Goal: Transaction & Acquisition: Purchase product/service

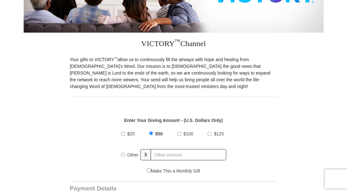
click at [178, 132] on input "$100" at bounding box center [179, 134] width 4 height 4
radio input "true"
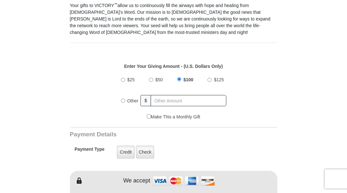
scroll to position [192, 0]
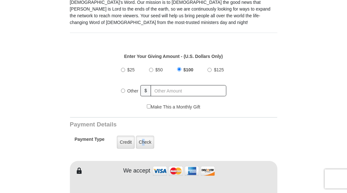
drag, startPoint x: 143, startPoint y: 136, endPoint x: 162, endPoint y: 141, distance: 19.8
click at [144, 136] on label "Check" at bounding box center [145, 141] width 19 height 13
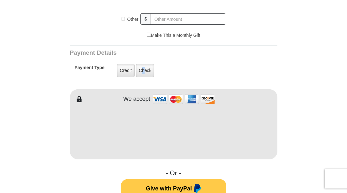
scroll to position [287, 0]
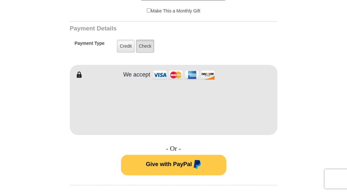
click at [147, 40] on label "Check" at bounding box center [145, 46] width 19 height 13
click at [0, 0] on input "Check" at bounding box center [0, 0] width 0 height 0
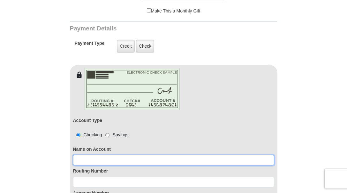
click at [89, 155] on input at bounding box center [173, 160] width 201 height 11
type input "[PERSON_NAME] AND [PERSON_NAME]"
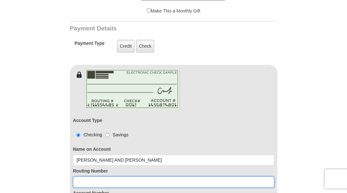
click at [79, 176] on input at bounding box center [173, 181] width 201 height 11
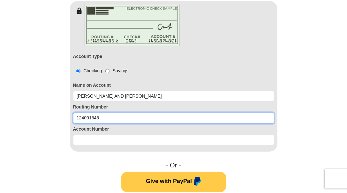
type input "124001545"
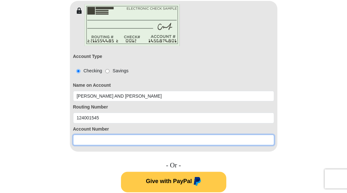
click at [80, 134] on input at bounding box center [173, 139] width 201 height 11
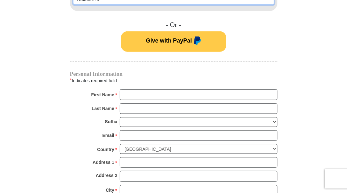
scroll to position [511, 0]
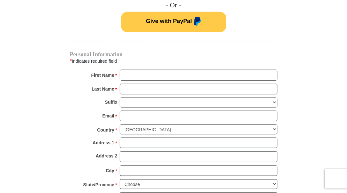
type input "730396170"
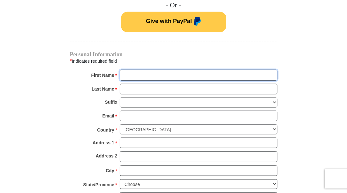
click at [126, 70] on input "First Name *" at bounding box center [199, 75] width 158 height 11
type input "[PERSON_NAME] and [PERSON_NAME]"
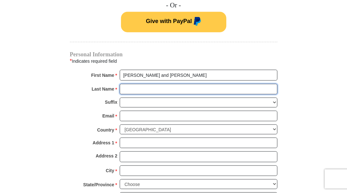
type input "[PERSON_NAME]"
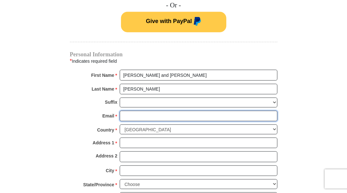
type input "[EMAIL_ADDRESS][DOMAIN_NAME]"
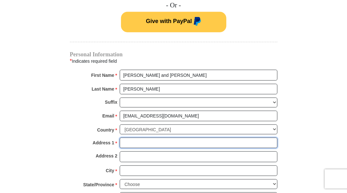
type input "[GEOGRAPHIC_DATA]"
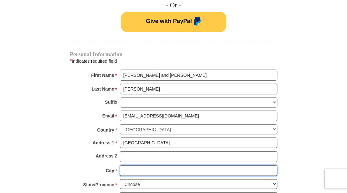
type input "[US_STATE]"
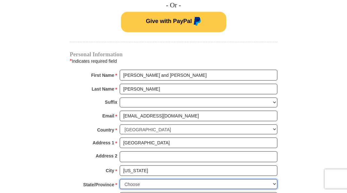
select select "UT"
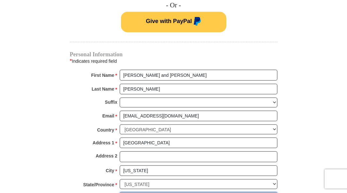
type input "84780"
type input "4065707957"
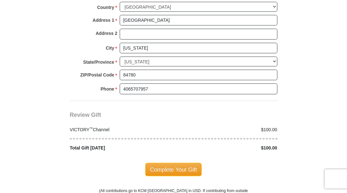
scroll to position [639, 0]
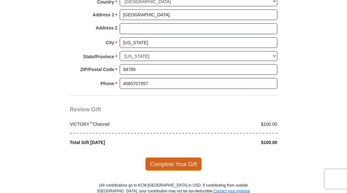
click at [172, 157] on span "Complete Your Gift" at bounding box center [173, 163] width 57 height 13
